Goal: Task Accomplishment & Management: Manage account settings

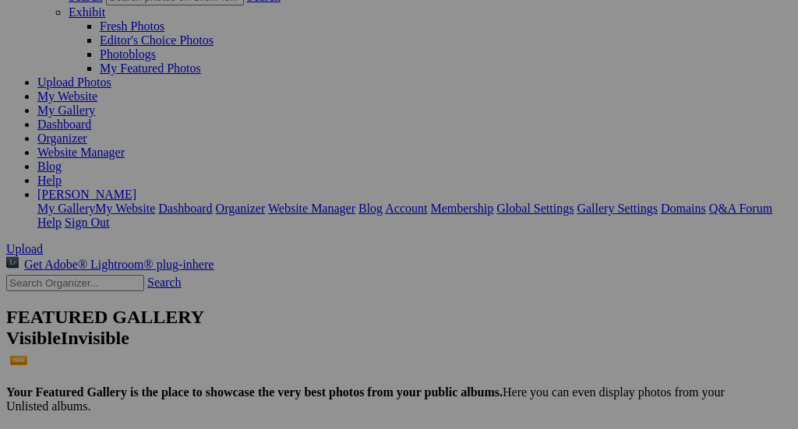
scroll to position [135, 0]
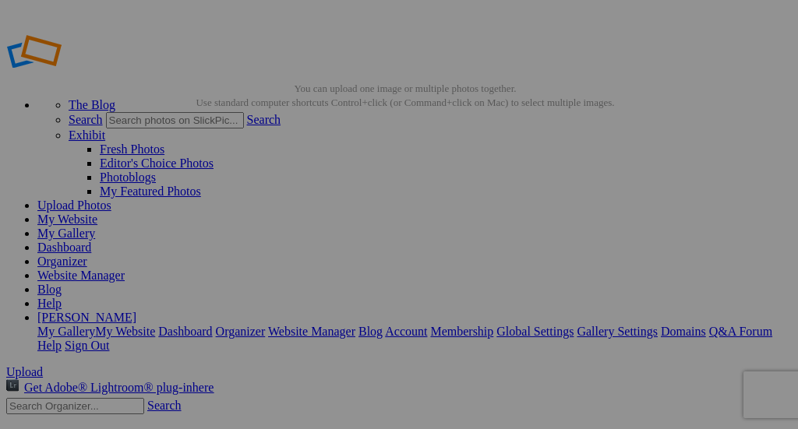
type input "Landscape"
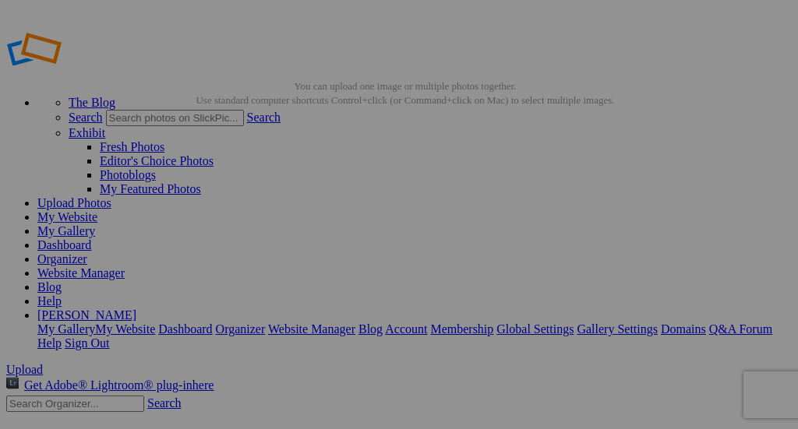
scroll to position [1, 0]
